Goal: Transaction & Acquisition: Purchase product/service

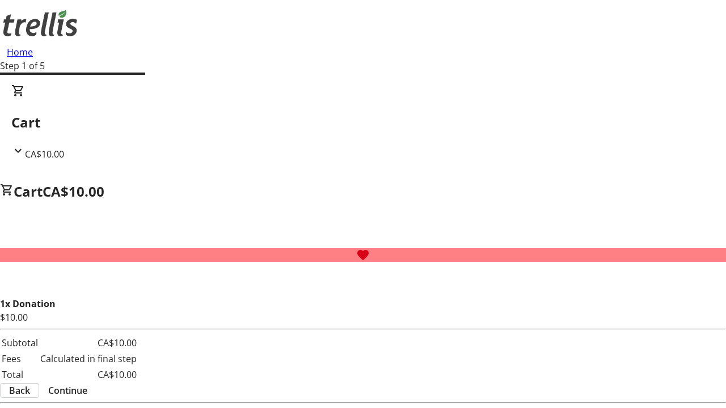
select select "CA"
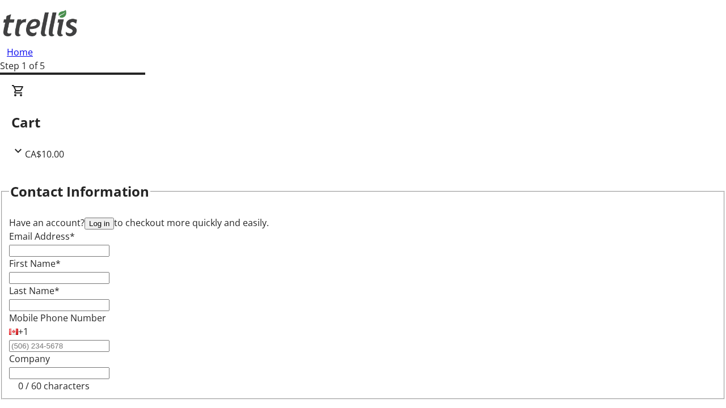
click at [114, 218] on button "Log in" at bounding box center [99, 224] width 29 height 12
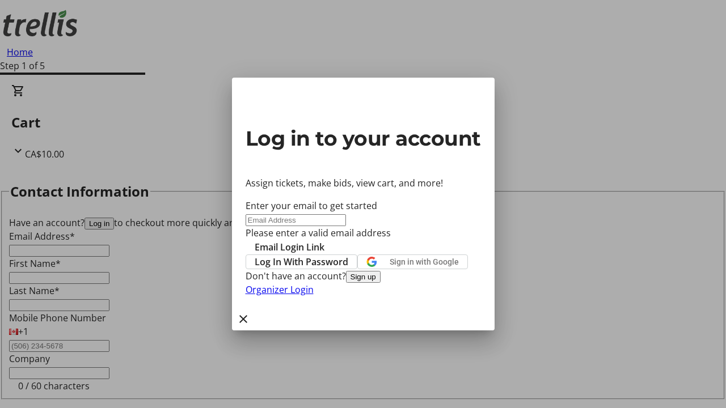
click at [381, 283] on button "Sign up" at bounding box center [363, 277] width 35 height 12
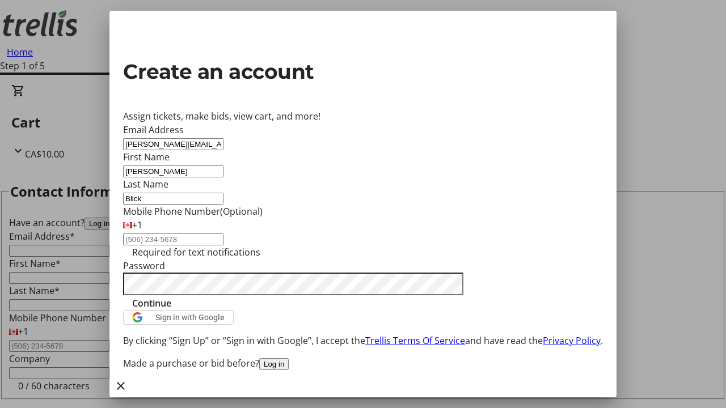
click at [171, 310] on span "Continue" at bounding box center [151, 304] width 39 height 14
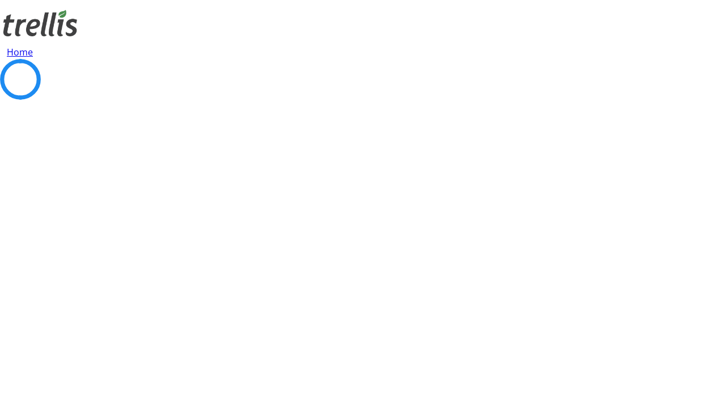
select select "BC"
select select "CA"
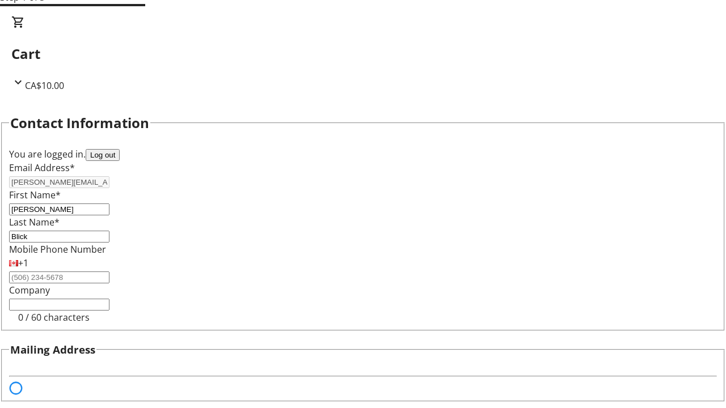
scroll to position [152, 0]
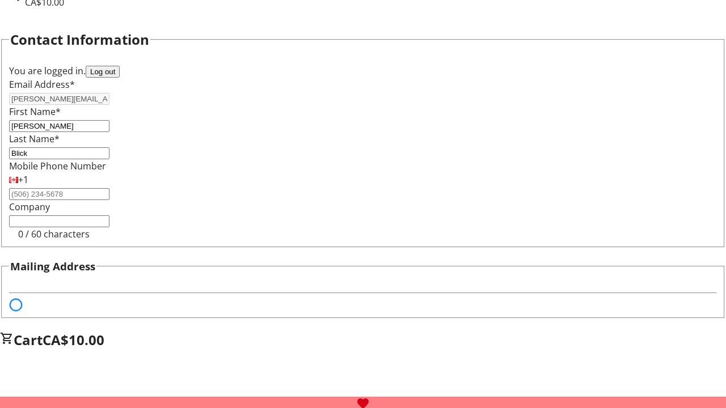
select select "BC"
select select "CA"
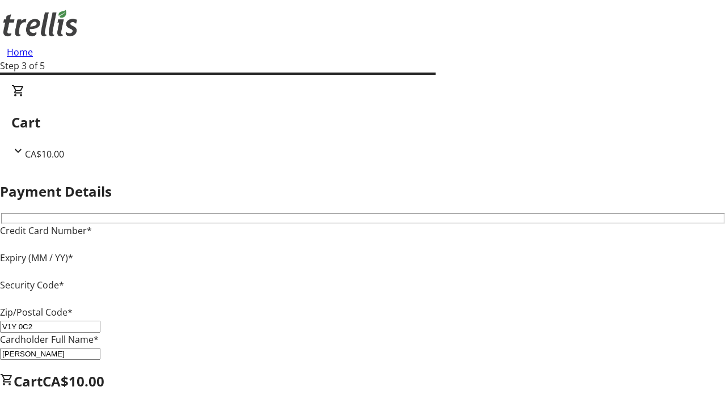
type input "V1Y 0C2"
